Goal: Book appointment/travel/reservation

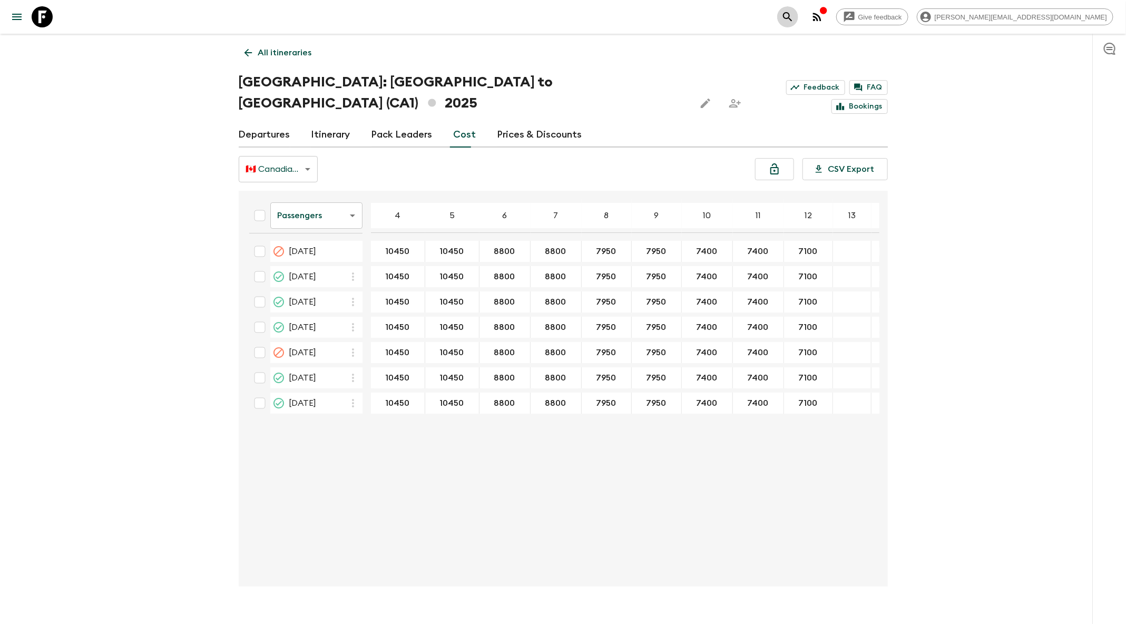
click at [792, 14] on icon "search adventures" at bounding box center [787, 16] width 9 height 9
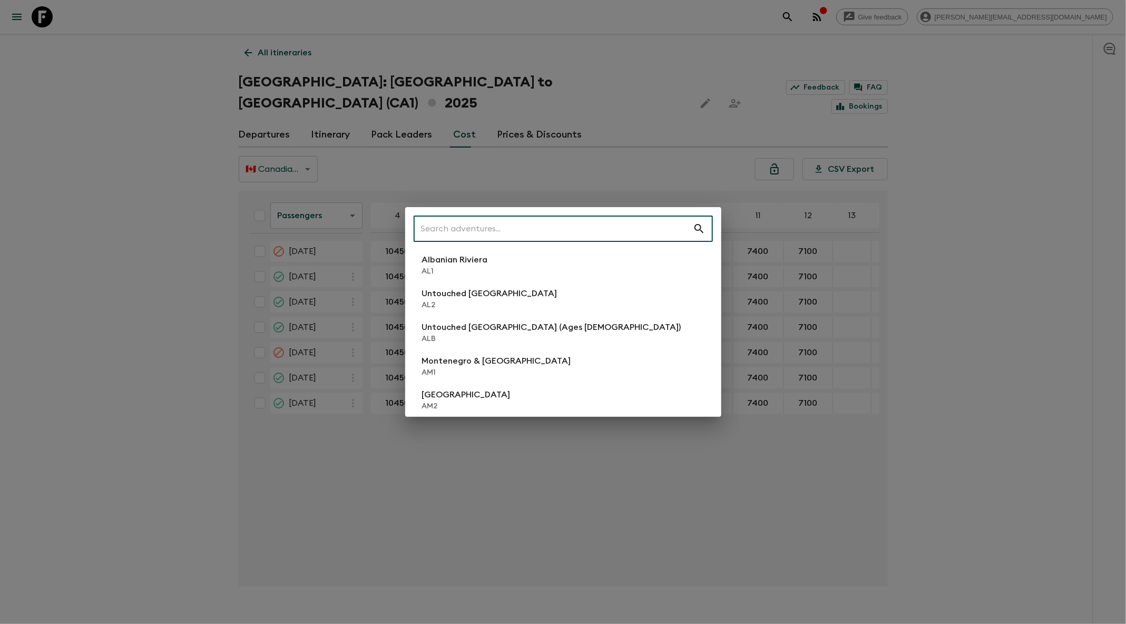
drag, startPoint x: 889, startPoint y: 22, endPoint x: 839, endPoint y: 92, distance: 85.4
click at [889, 23] on div "​ Albanian Riviera [GEOGRAPHIC_DATA] Untouched [GEOGRAPHIC_DATA] [GEOGRAPHIC_DA…" at bounding box center [563, 312] width 1126 height 624
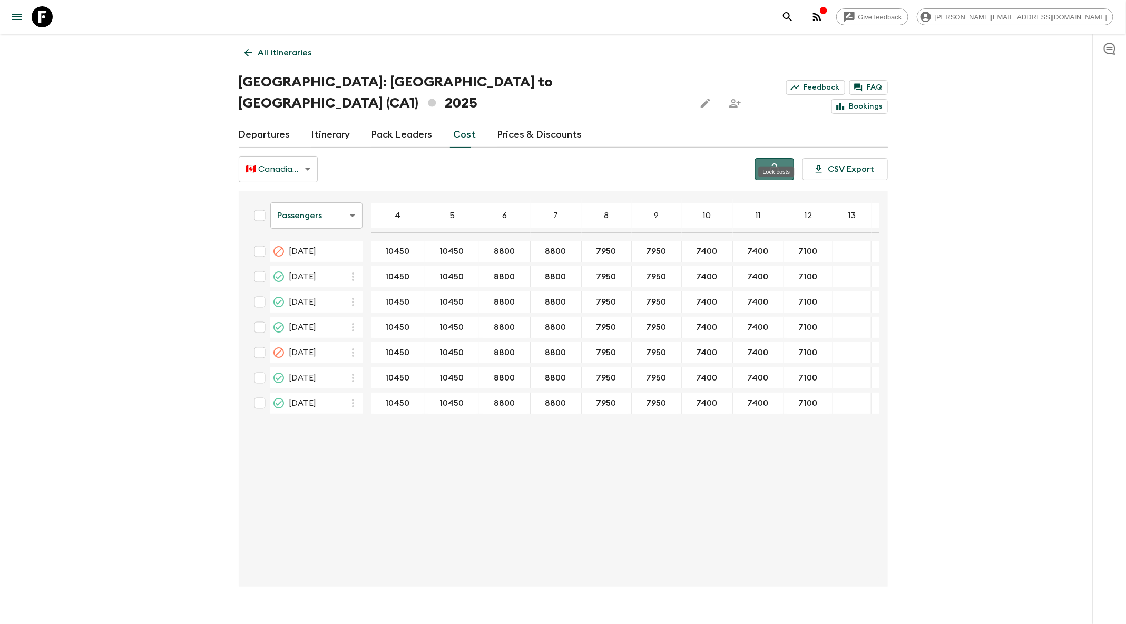
click at [786, 158] on button "Lock costs" at bounding box center [774, 169] width 39 height 22
click at [792, 15] on icon "search adventures" at bounding box center [787, 16] width 9 height 9
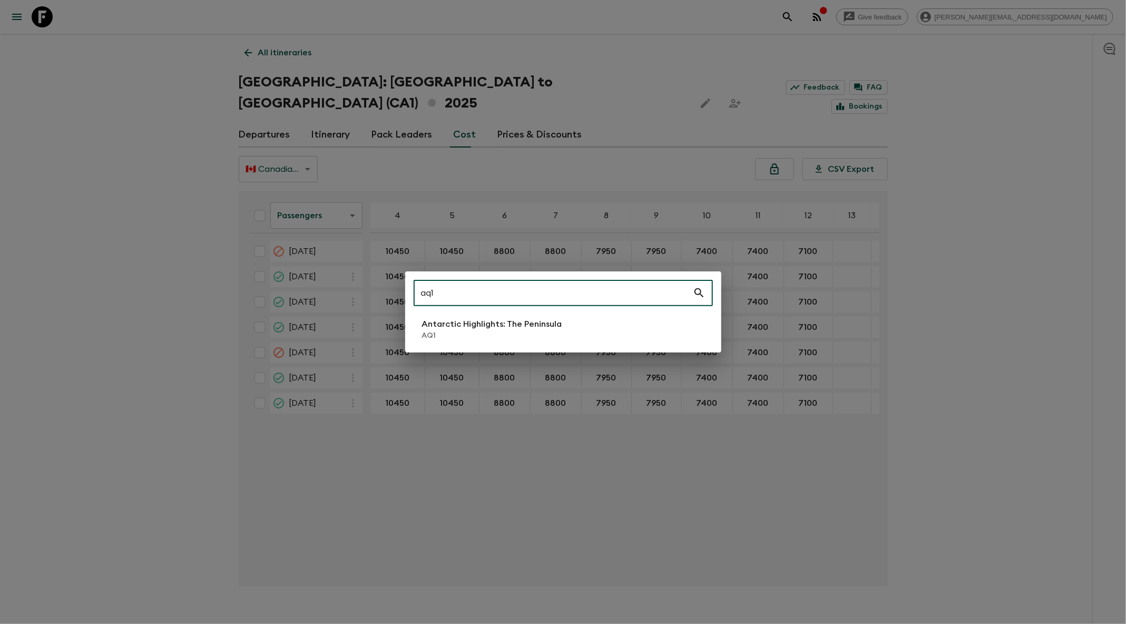
type input "aq1"
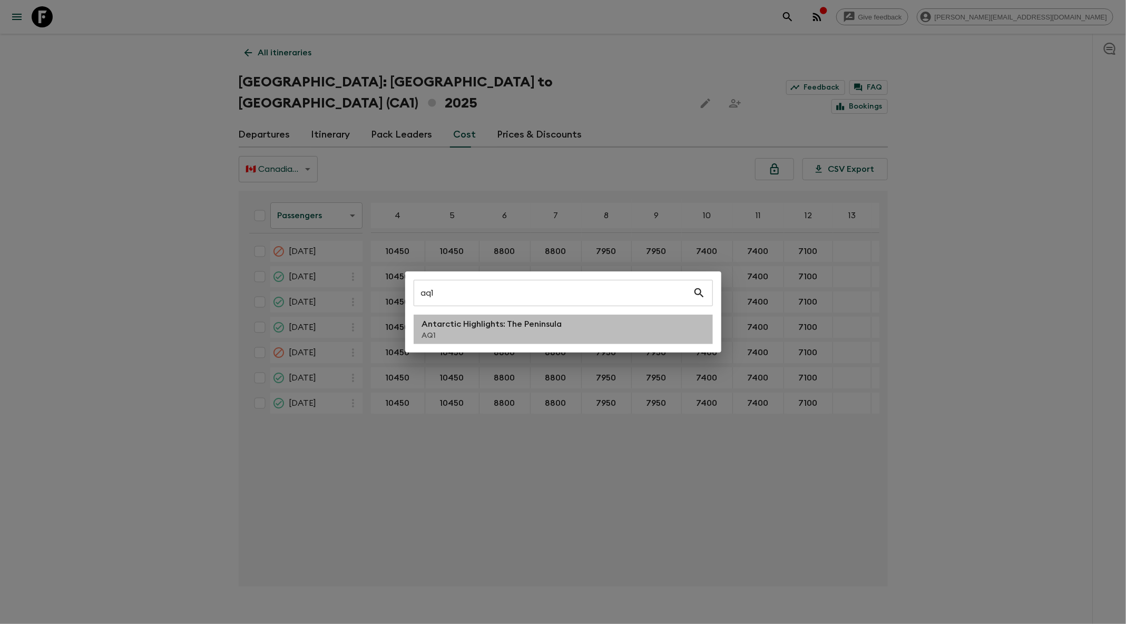
click at [506, 324] on p "Antarctic Highlights: The Peninsula" at bounding box center [492, 324] width 140 height 13
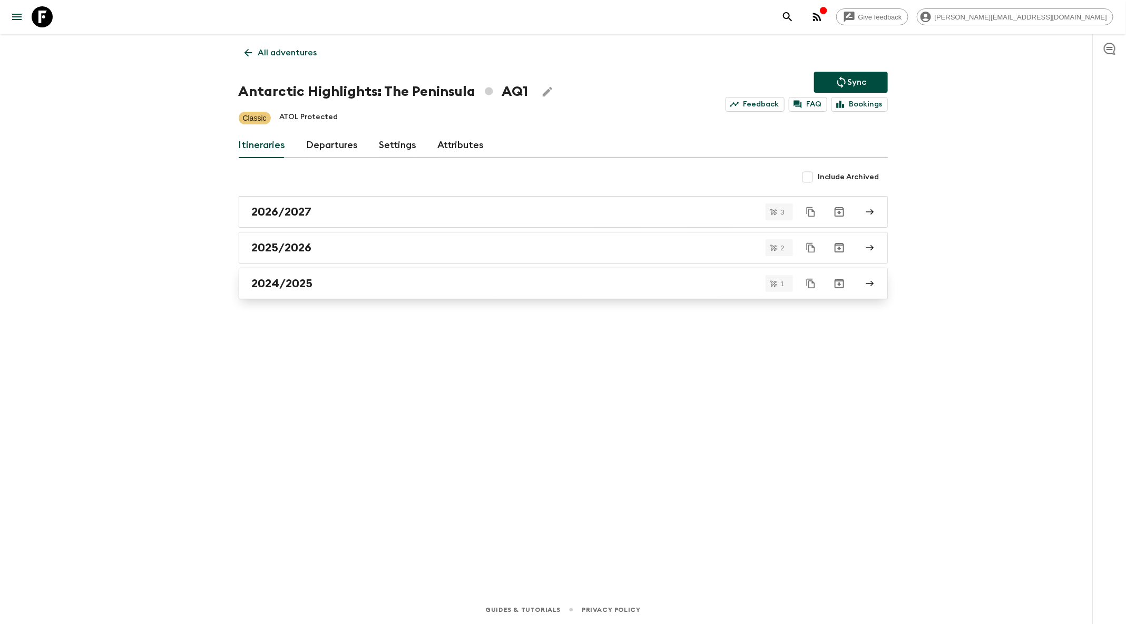
click at [455, 279] on div "2024/2025" at bounding box center [553, 284] width 603 height 14
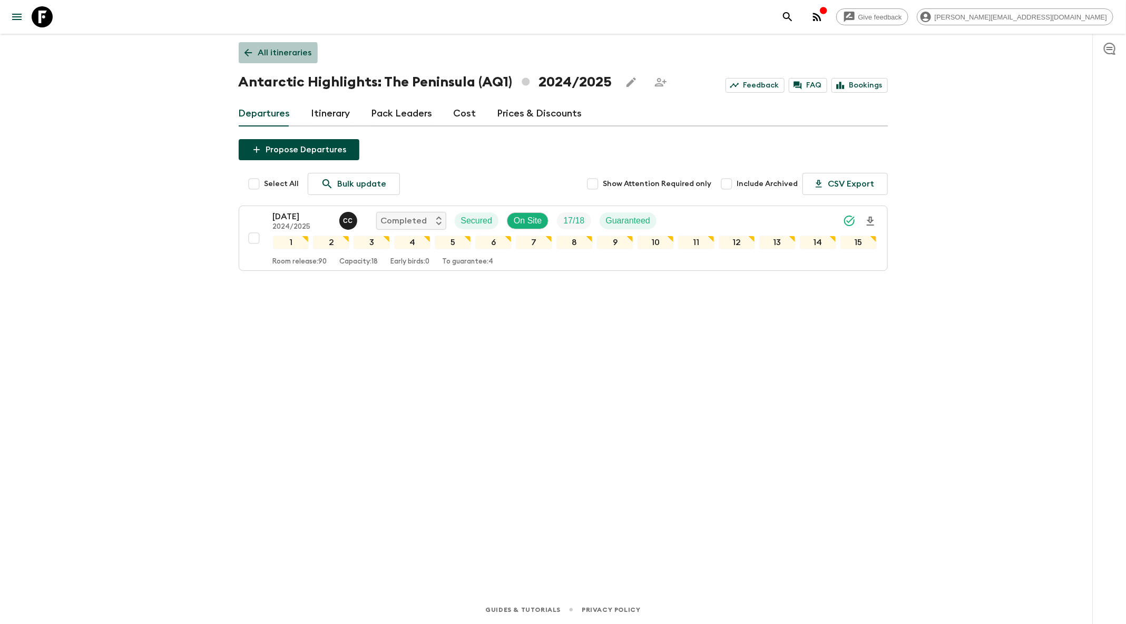
click at [251, 54] on icon at bounding box center [248, 53] width 12 height 12
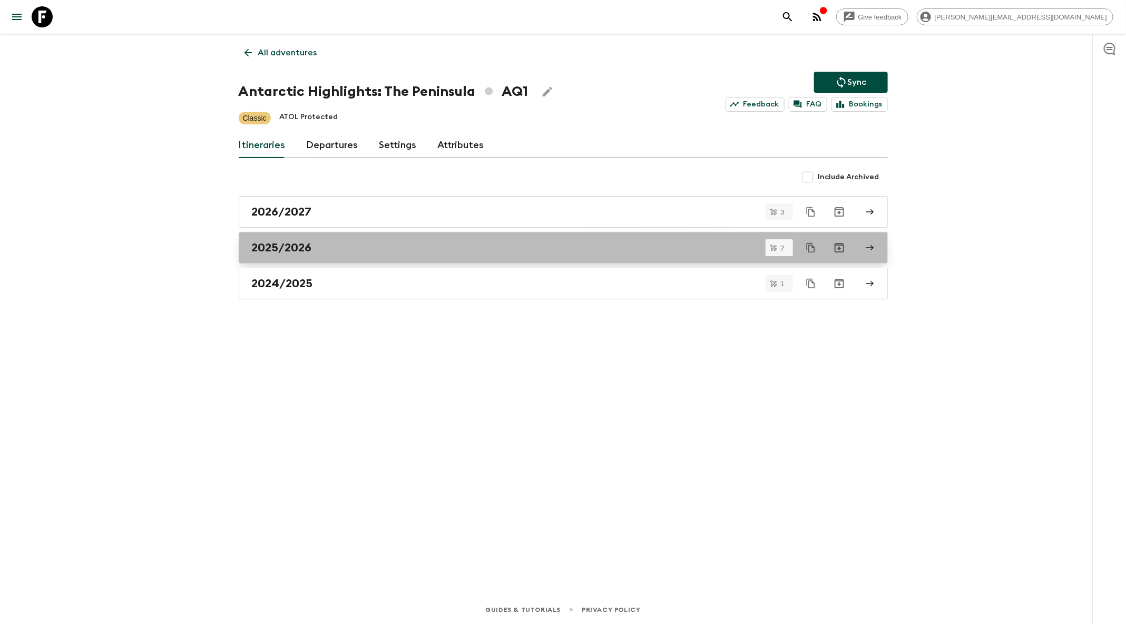
click at [395, 244] on div "2025/2026" at bounding box center [553, 248] width 603 height 14
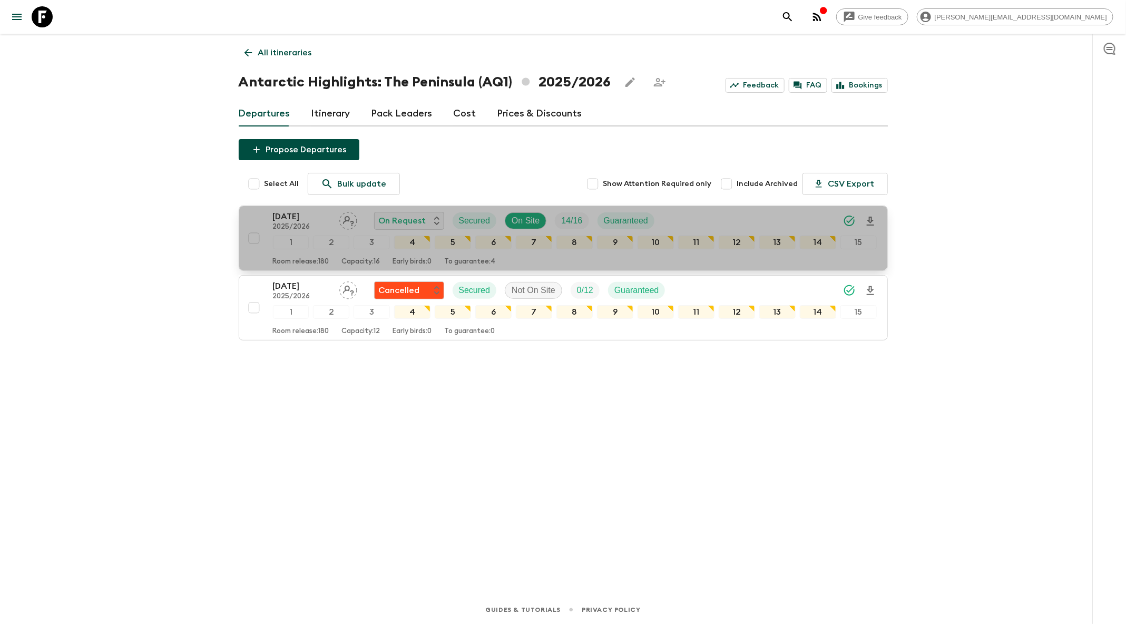
click at [306, 215] on p "[DATE]" at bounding box center [302, 216] width 58 height 13
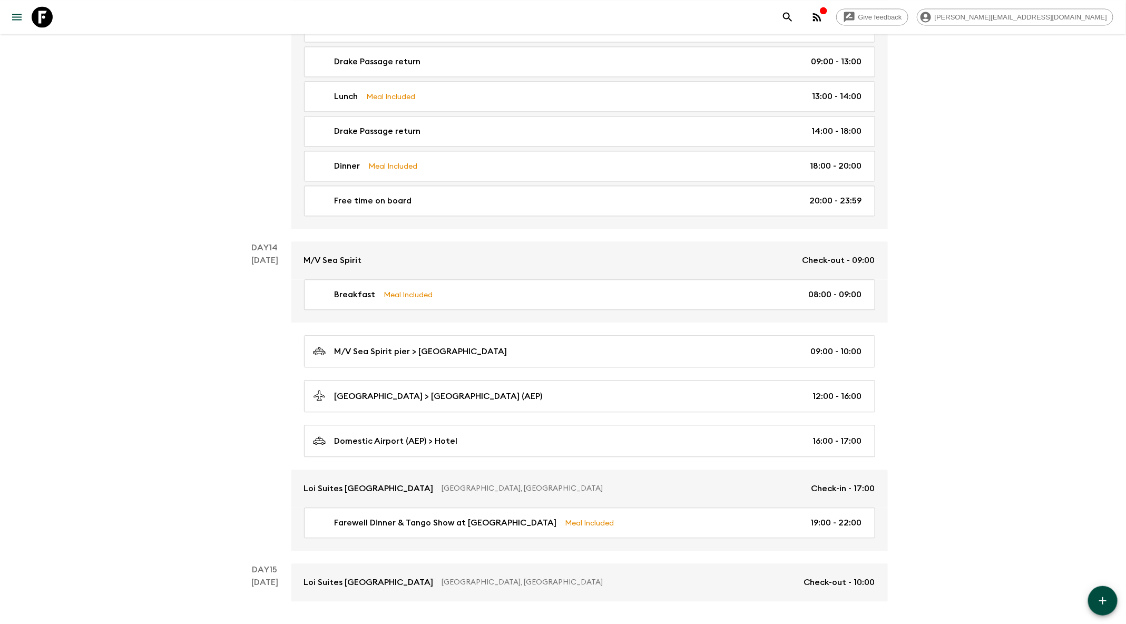
scroll to position [3474, 0]
